Goal: Complete application form

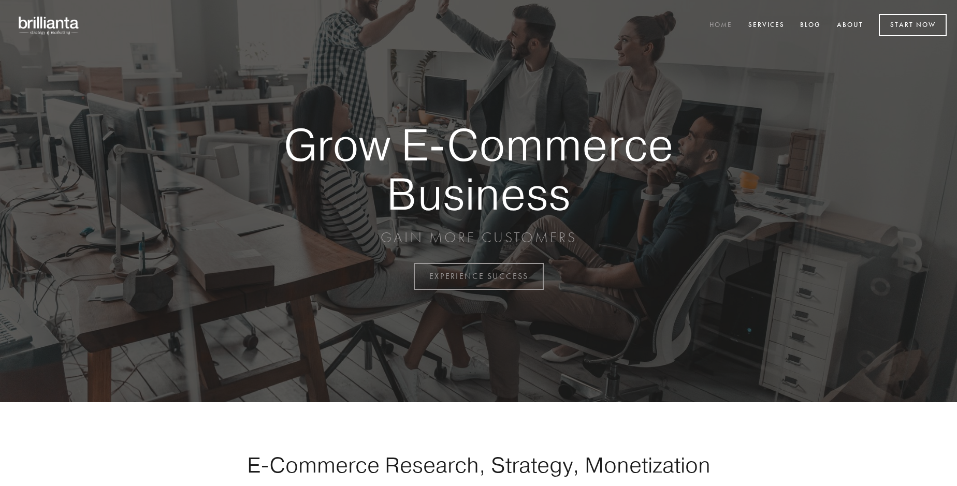
scroll to position [2715, 0]
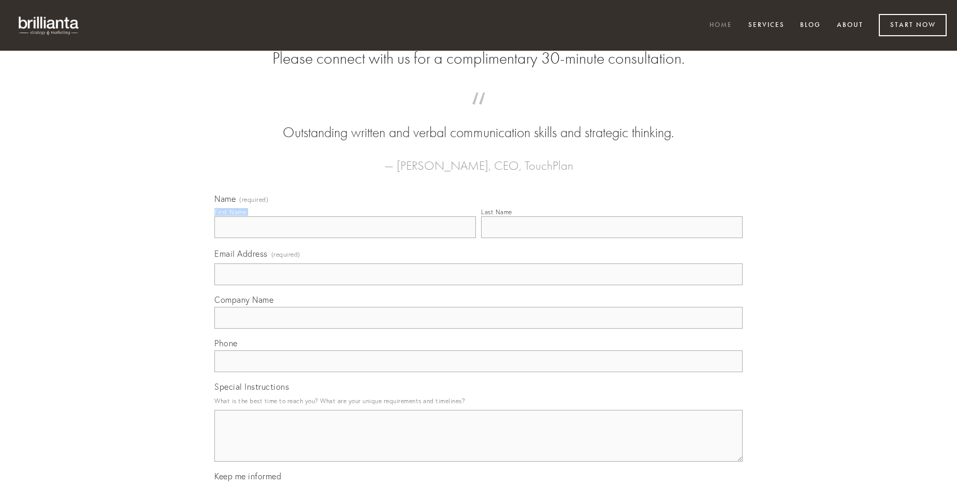
type input "[PERSON_NAME]"
click at [612, 238] on input "Last Name" at bounding box center [612, 228] width 262 height 22
type input "[PERSON_NAME]"
click at [479, 285] on input "Email Address (required)" at bounding box center [478, 275] width 528 height 22
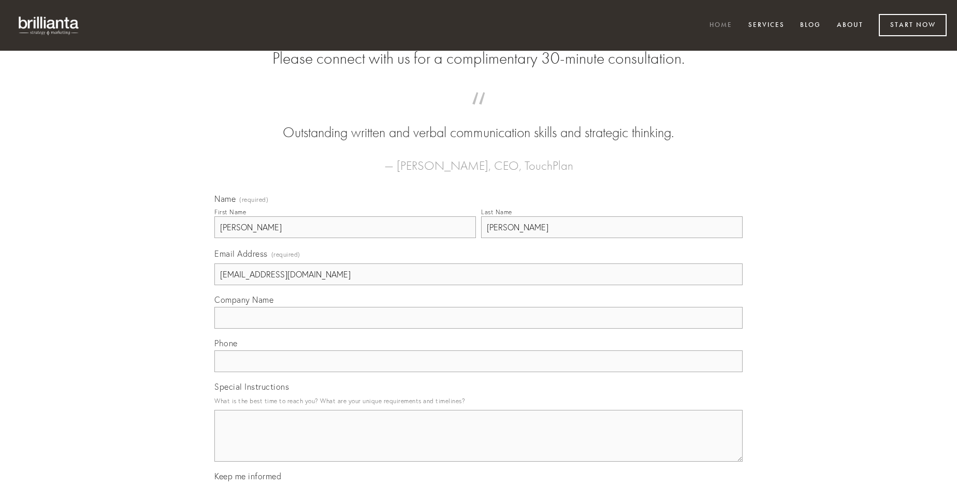
type input "[EMAIL_ADDRESS][DOMAIN_NAME]"
click at [479, 329] on input "Company Name" at bounding box center [478, 318] width 528 height 22
type input "[PERSON_NAME]"
click at [479, 372] on input "text" at bounding box center [478, 362] width 528 height 22
click at [479, 445] on textarea "Special Instructions" at bounding box center [478, 436] width 528 height 52
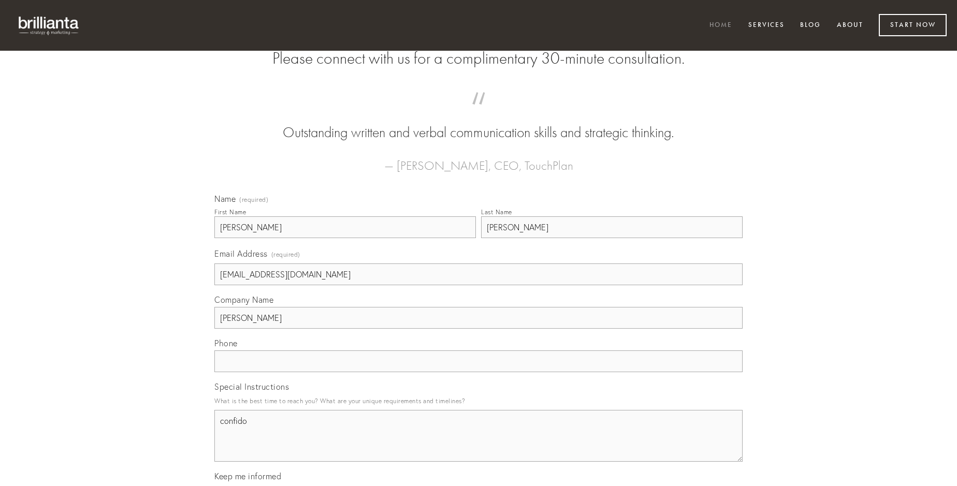
type textarea "confido"
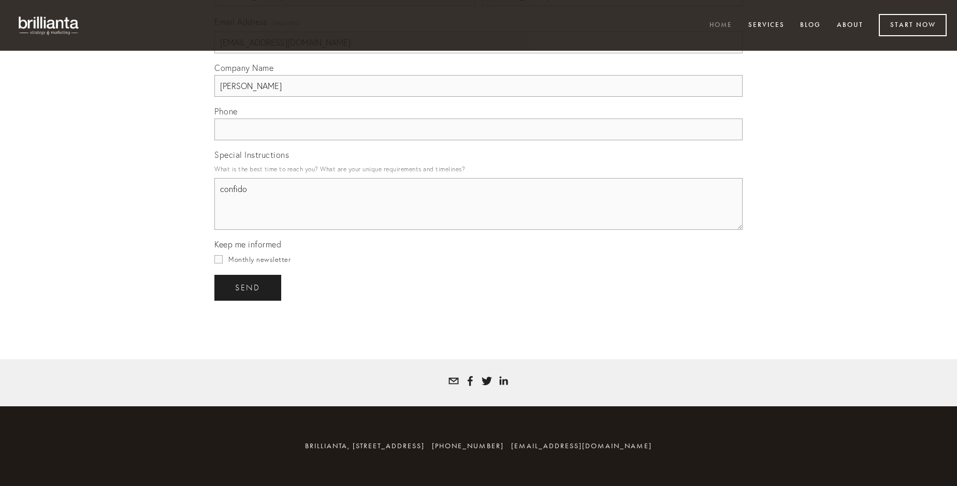
click at [249, 287] on span "send" at bounding box center [247, 287] width 25 height 9
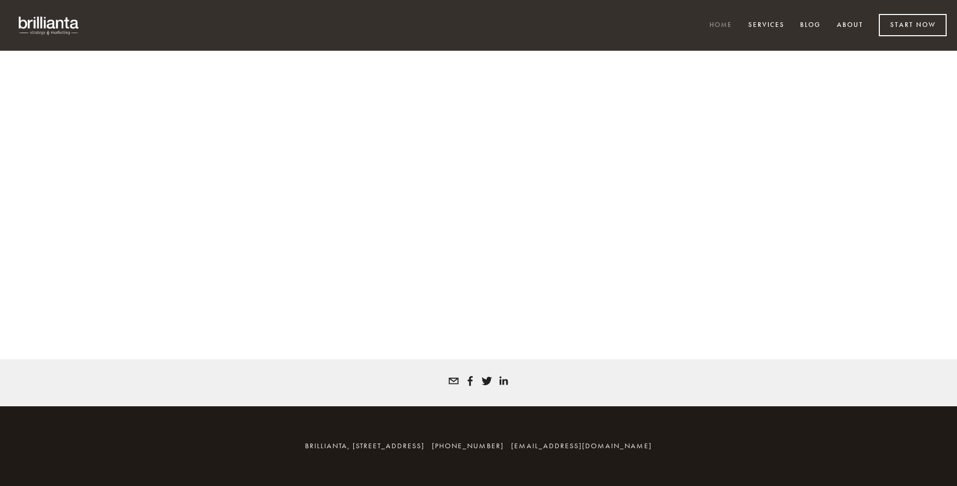
scroll to position [2701, 0]
